Goal: Information Seeking & Learning: Understand process/instructions

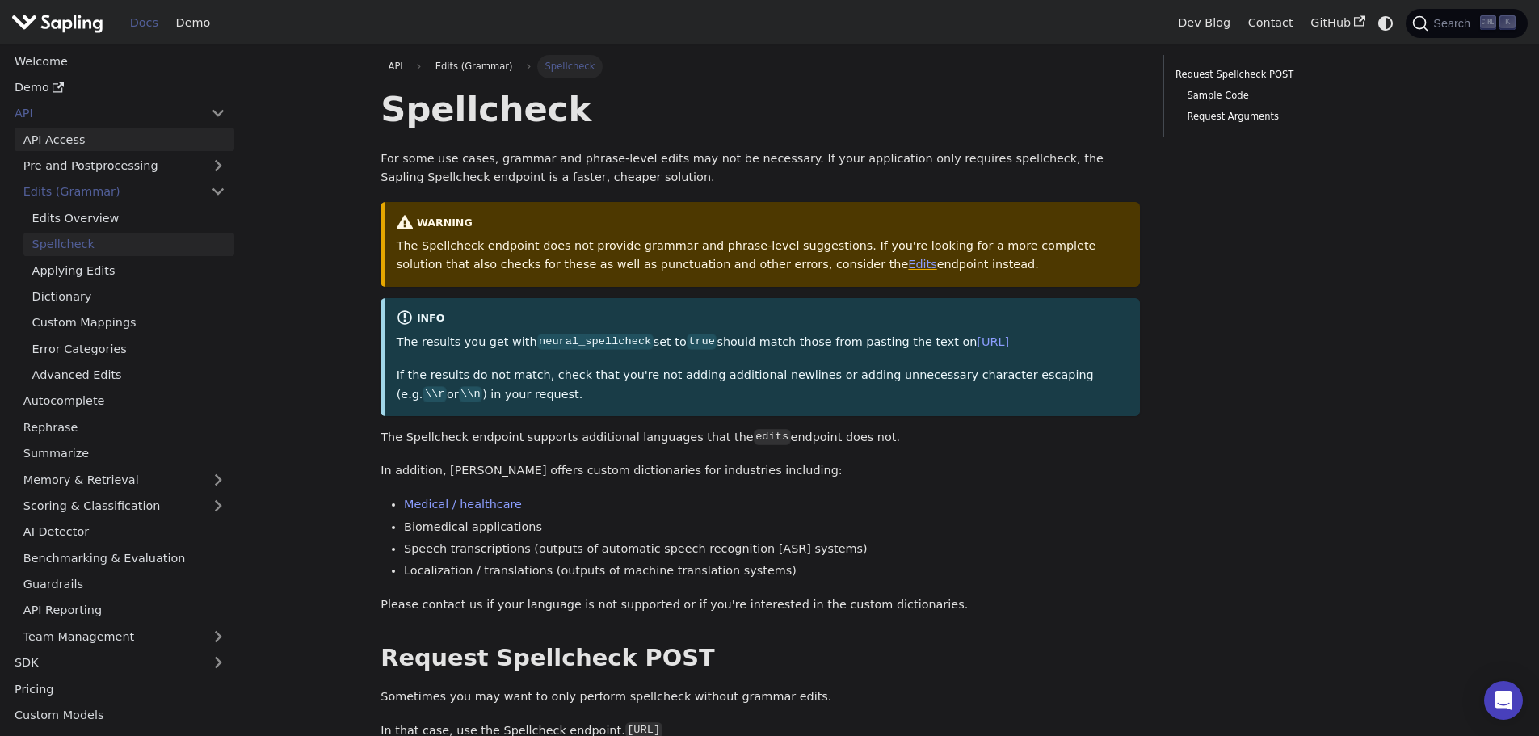
click at [96, 135] on link "API Access" at bounding box center [125, 139] width 220 height 23
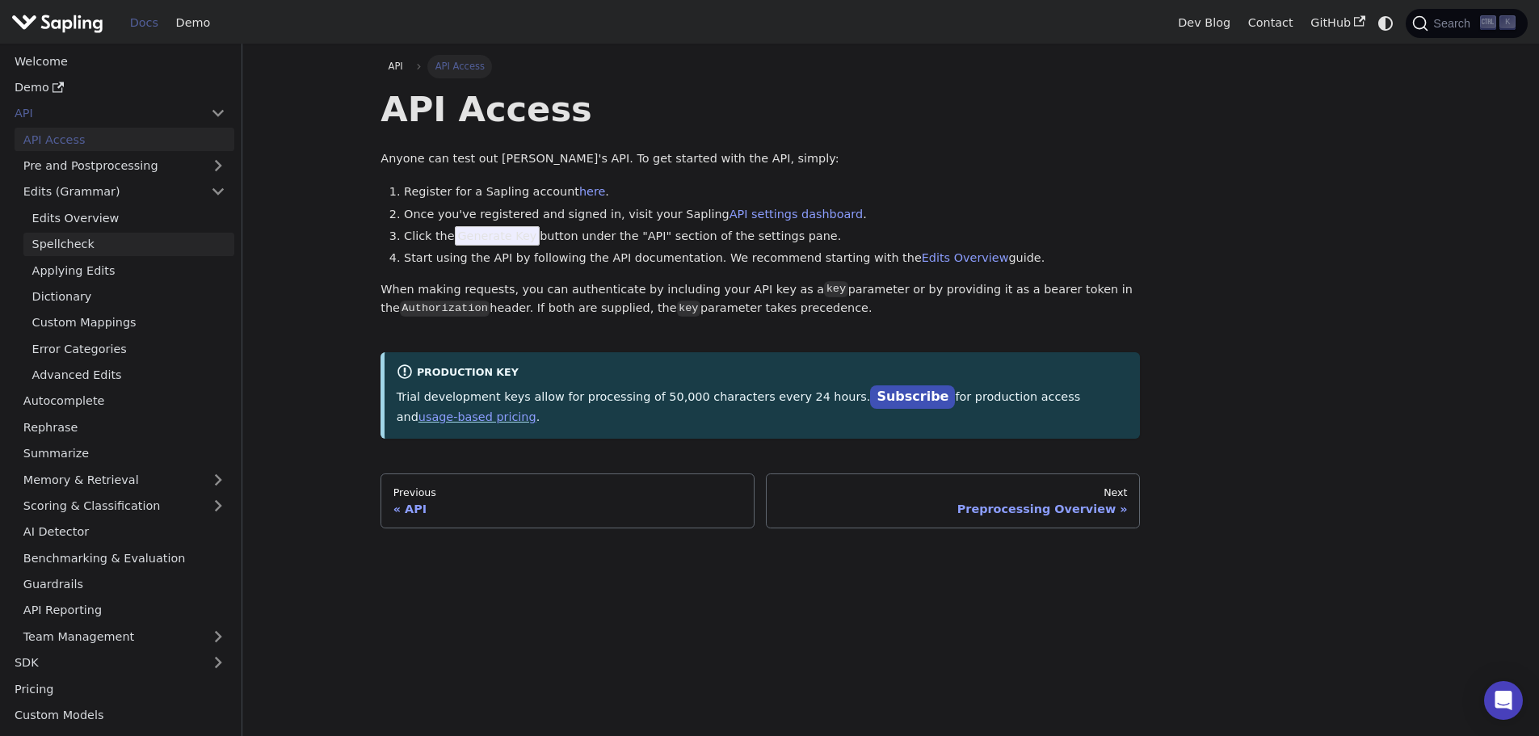
click at [101, 243] on link "Spellcheck" at bounding box center [128, 244] width 211 height 23
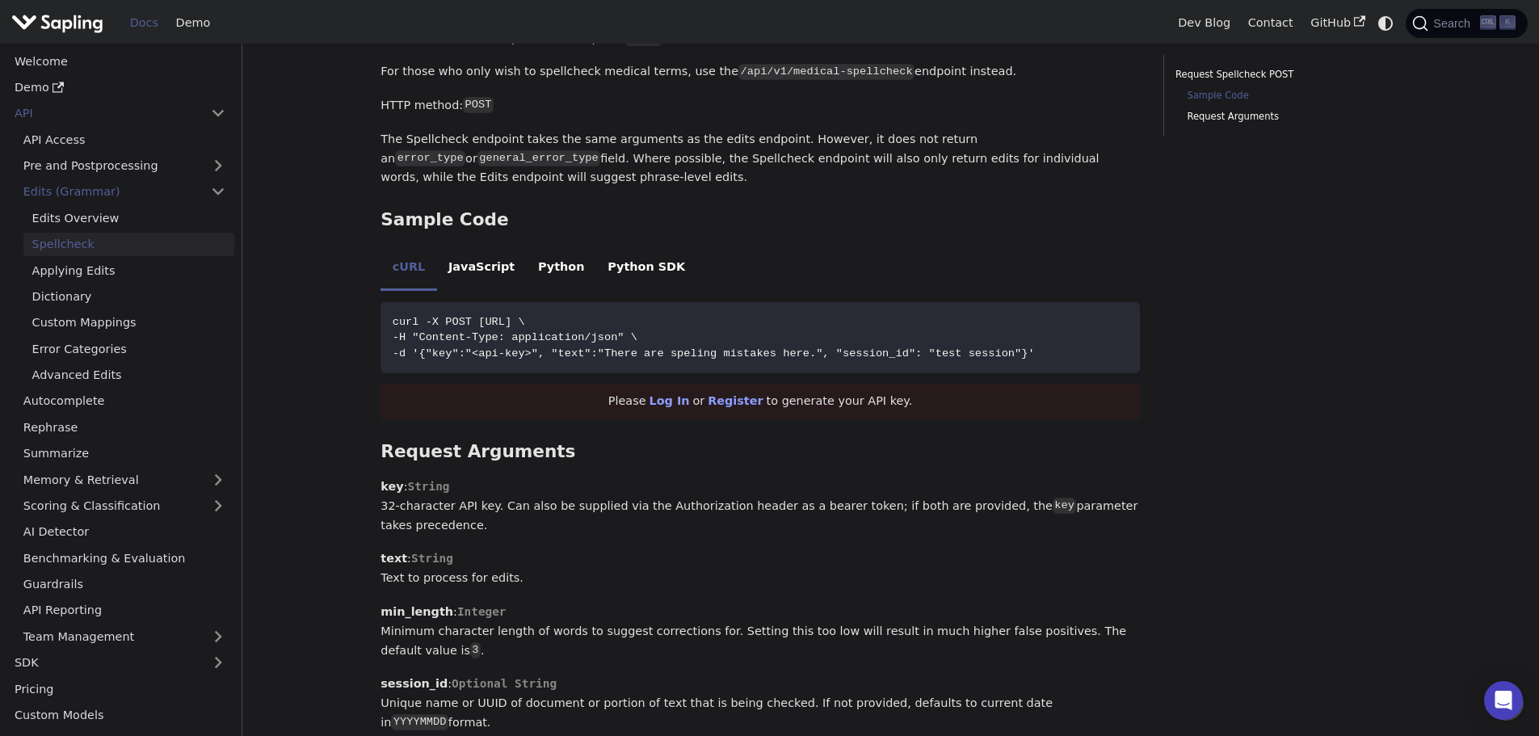
scroll to position [683, 0]
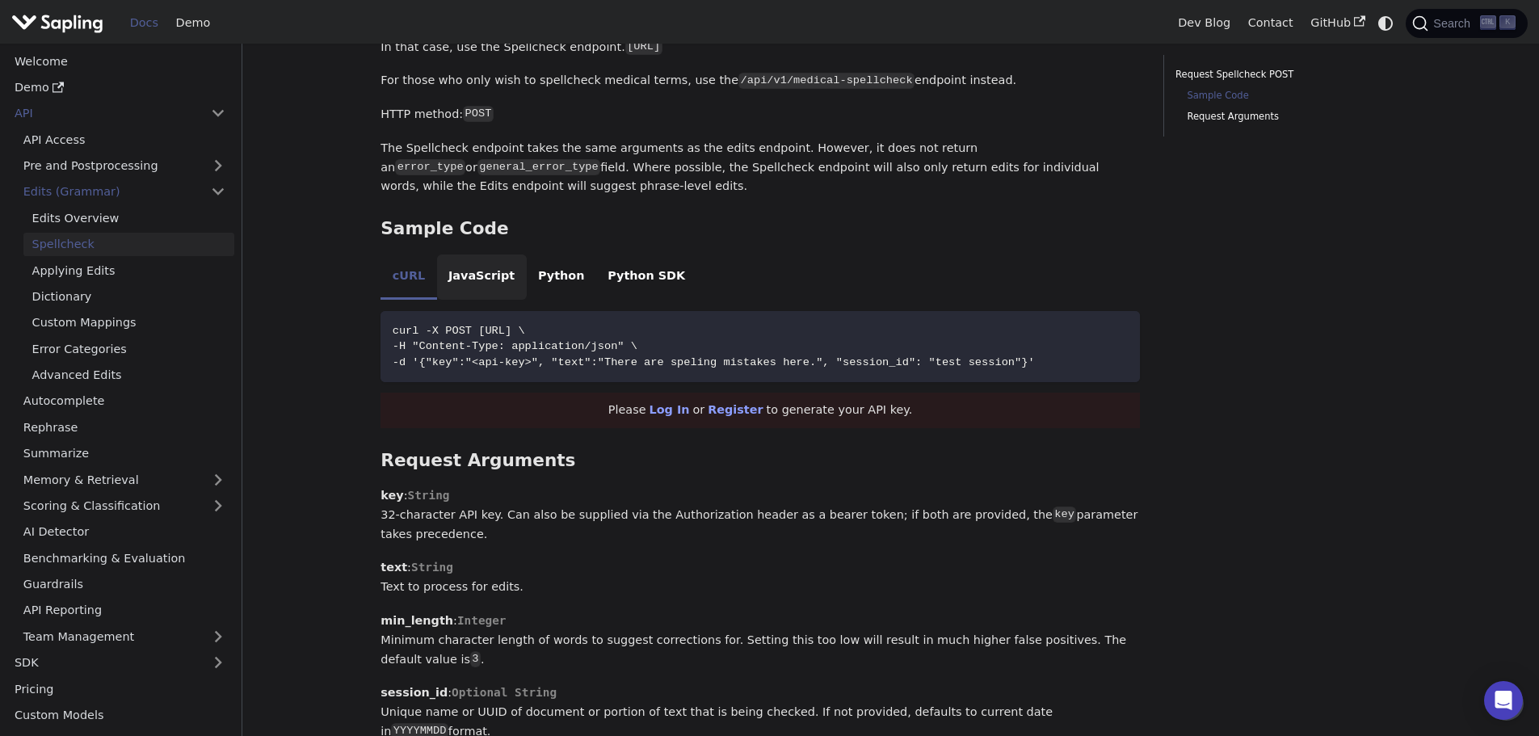
click at [476, 269] on li "JavaScript" at bounding box center [482, 276] width 90 height 45
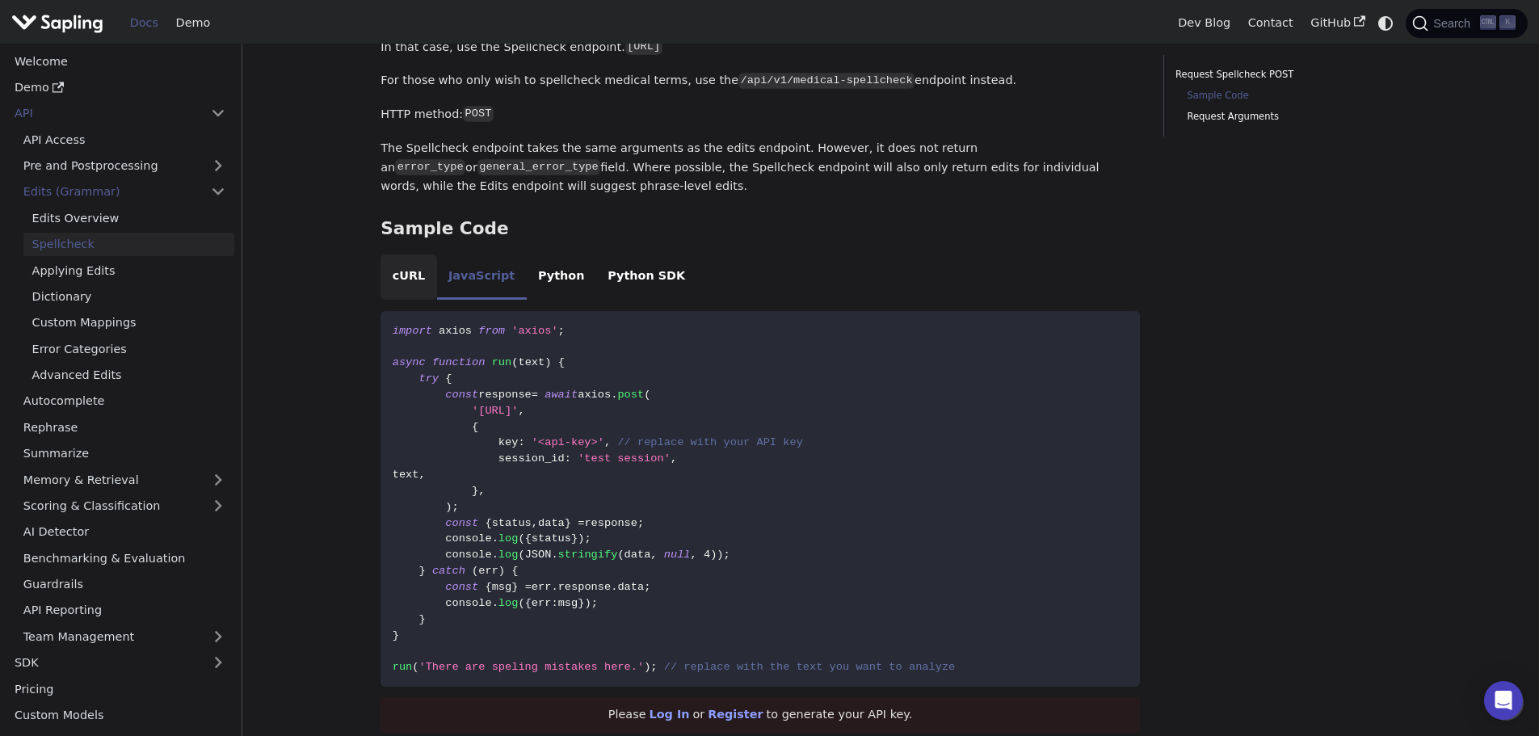
click at [403, 272] on li "cURL" at bounding box center [408, 276] width 56 height 45
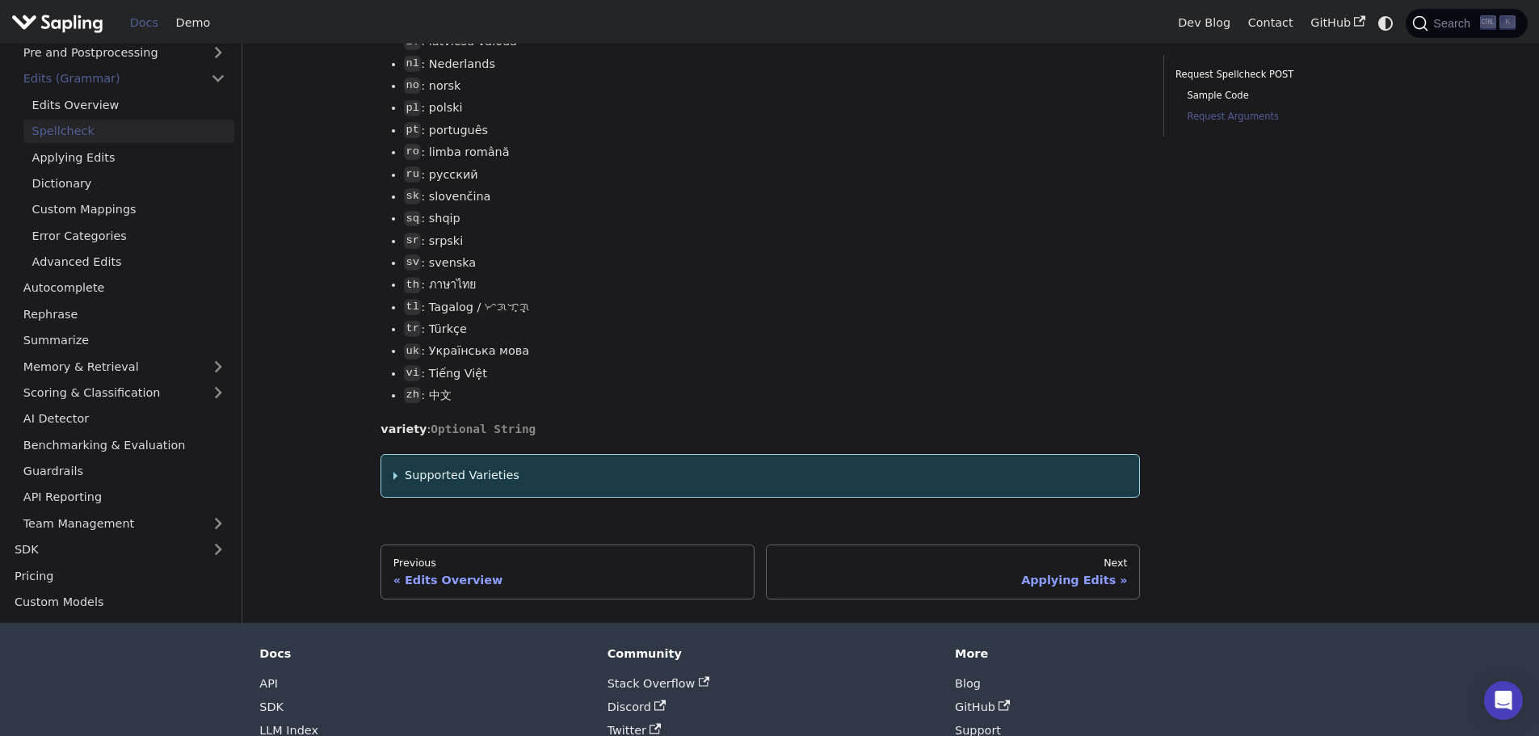
scroll to position [2250, 0]
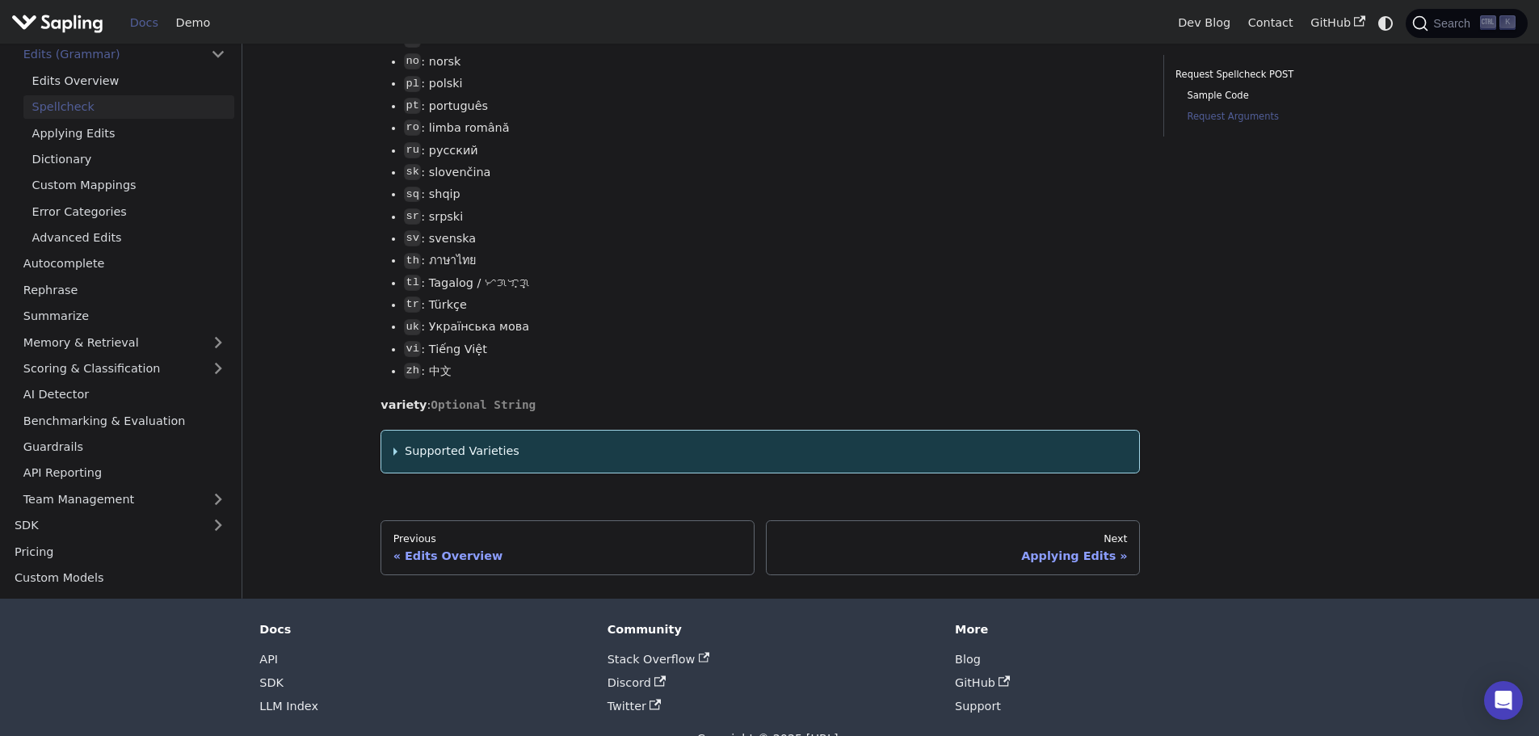
click at [394, 460] on summary "Supported Varieties" at bounding box center [760, 451] width 734 height 19
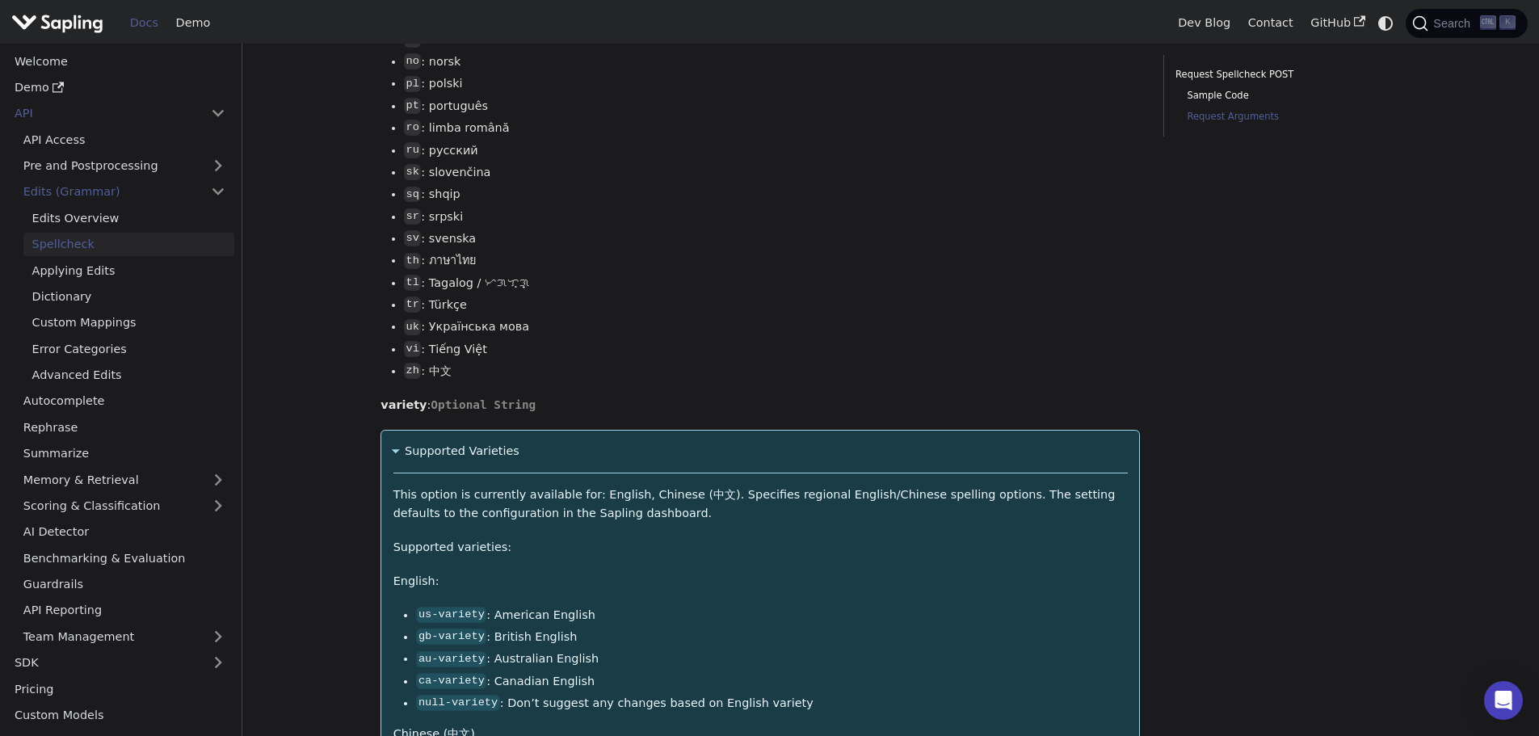
click at [394, 460] on summary "Supported Varieties" at bounding box center [760, 451] width 734 height 19
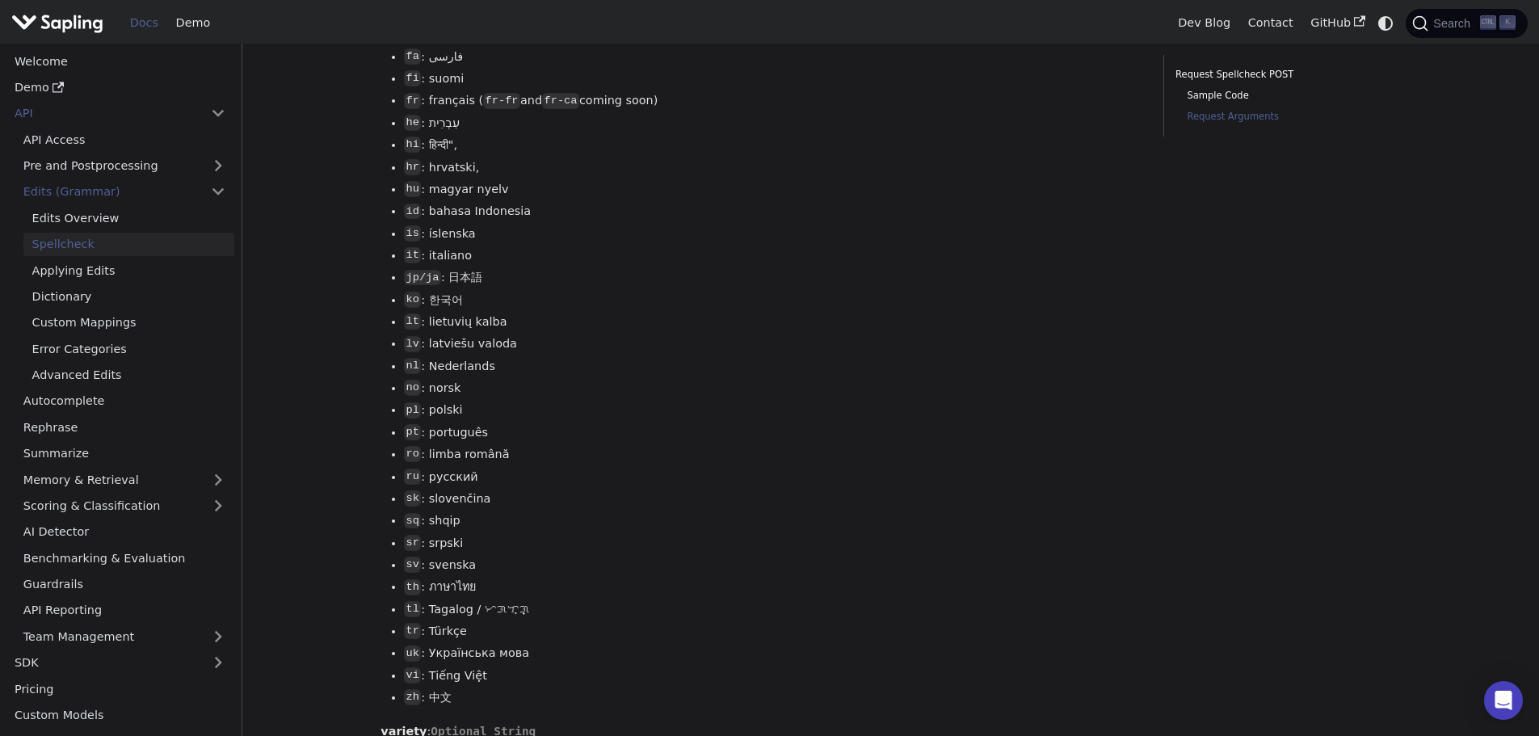
scroll to position [2295, 0]
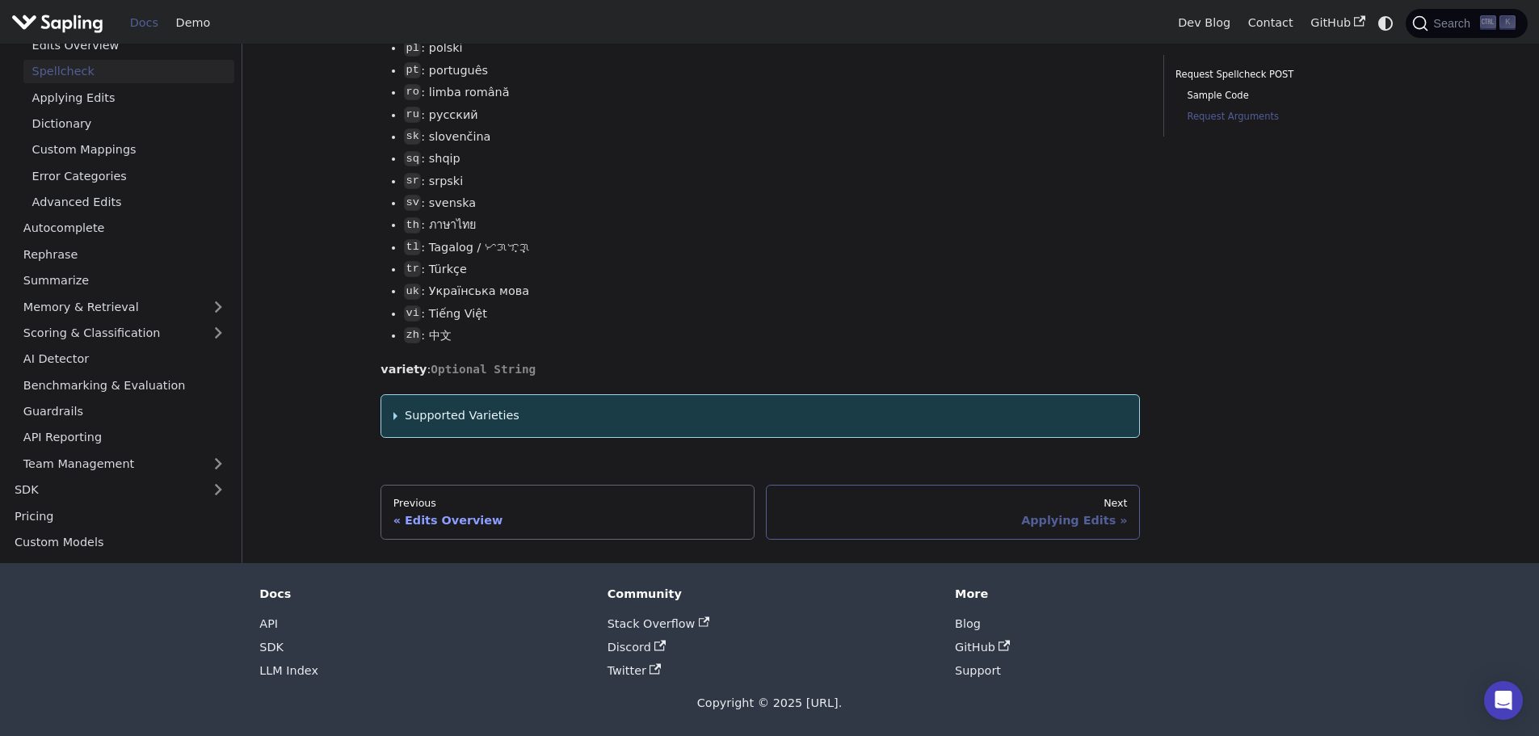
click at [1012, 517] on div "Applying Edits" at bounding box center [953, 520] width 349 height 15
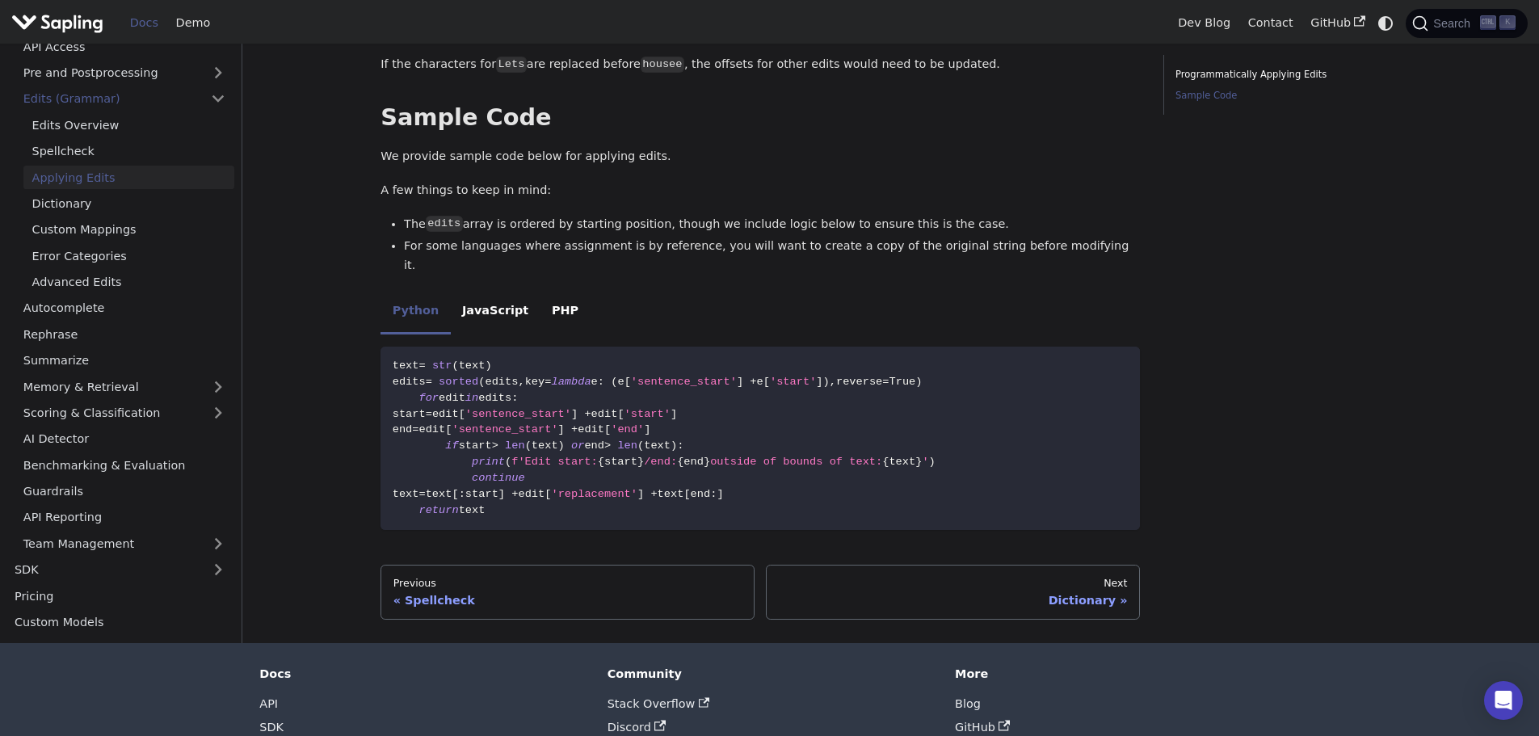
scroll to position [973, 0]
click at [497, 305] on li "JavaScript" at bounding box center [496, 311] width 90 height 45
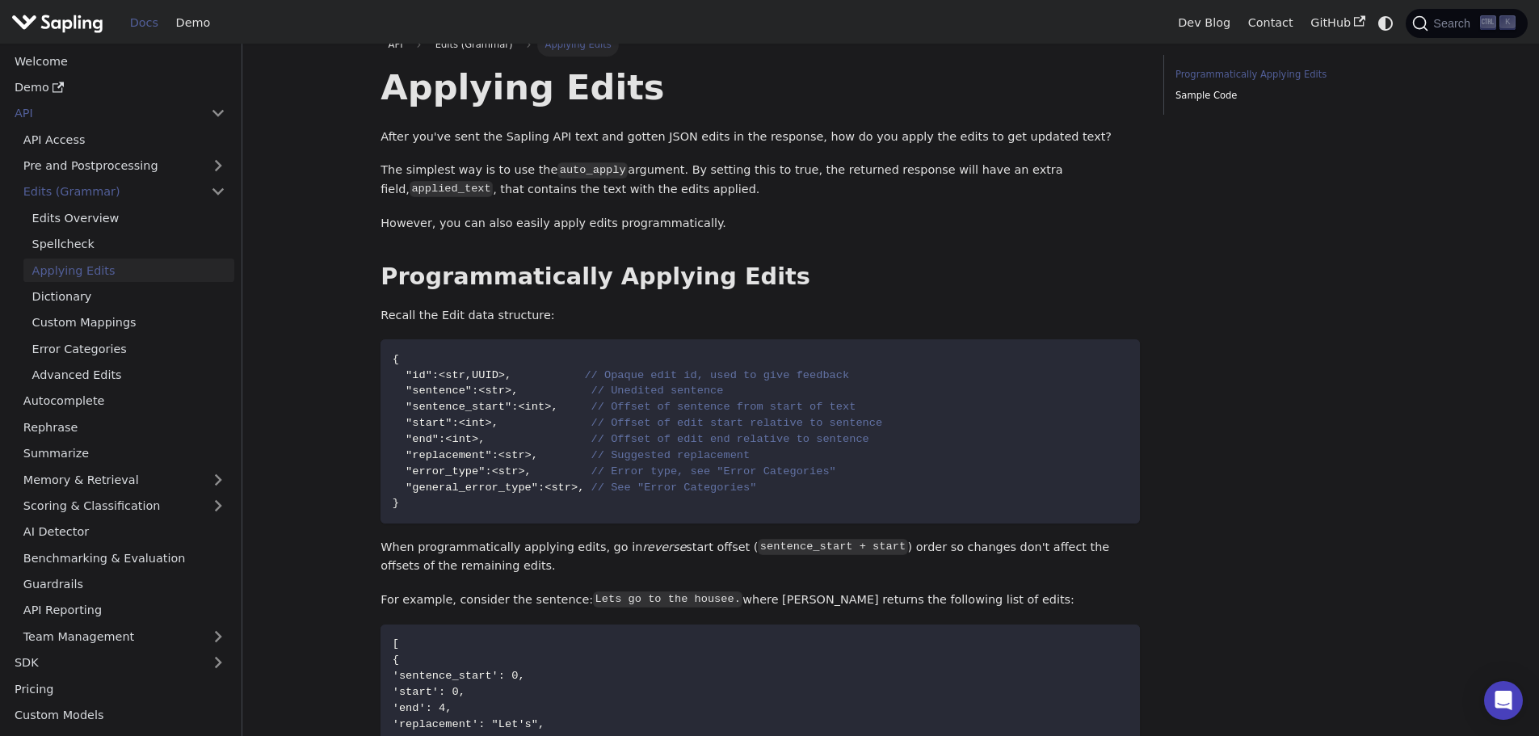
scroll to position [21, 0]
